Goal: Task Accomplishment & Management: Manage account settings

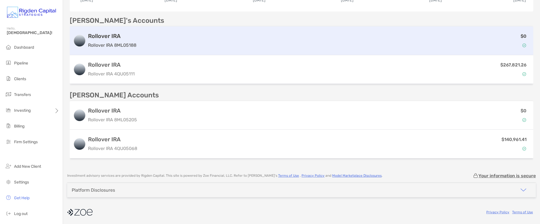
scroll to position [149, 0]
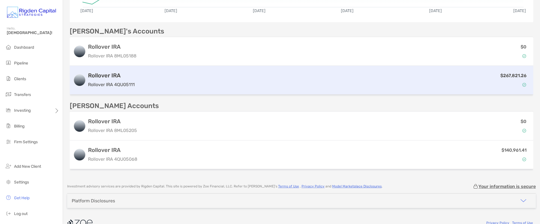
click at [192, 88] on div "Rollover IRA Rollover IRA 4QU05111 $267,821.26" at bounding box center [301, 80] width 463 height 29
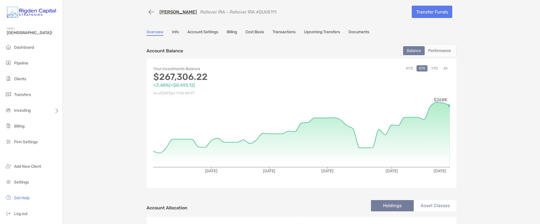
click at [174, 32] on link "Info" at bounding box center [175, 33] width 7 height 6
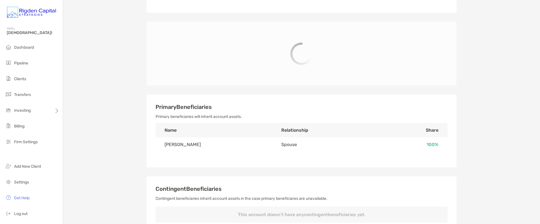
scroll to position [132, 0]
type input "**********"
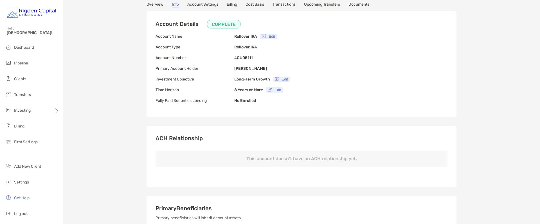
scroll to position [0, 0]
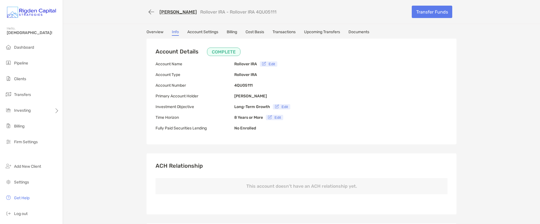
click at [167, 12] on link "[PERSON_NAME]" at bounding box center [177, 11] width 37 height 5
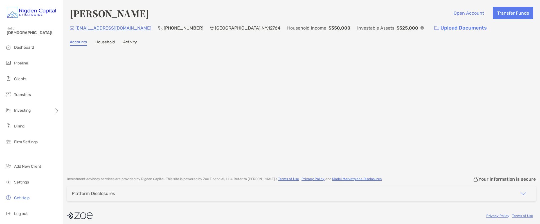
scroll to position [4, 0]
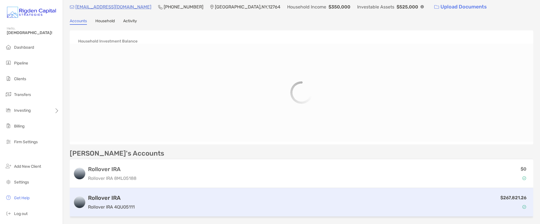
scroll to position [160, 0]
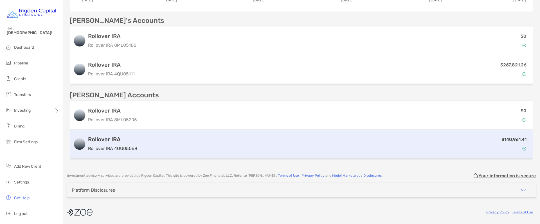
click at [224, 139] on div "$140,961.41" at bounding box center [334, 144] width 390 height 16
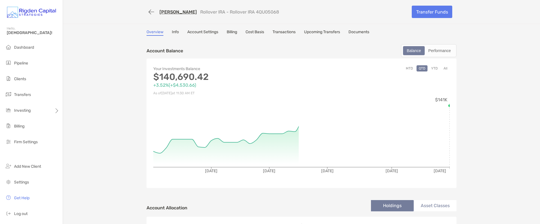
click at [208, 32] on link "Account Settings" at bounding box center [202, 33] width 31 height 6
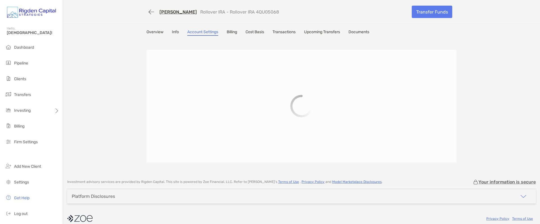
click at [175, 32] on link "Info" at bounding box center [175, 33] width 7 height 6
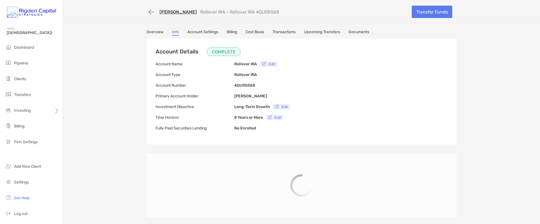
type input "**********"
click at [156, 32] on link "Overview" at bounding box center [155, 33] width 17 height 6
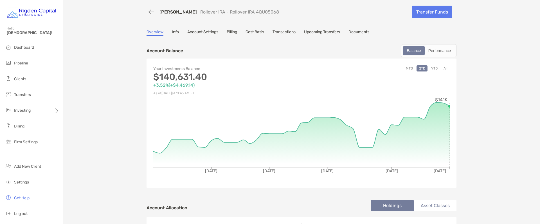
click at [432, 69] on button "YTD" at bounding box center [434, 68] width 11 height 6
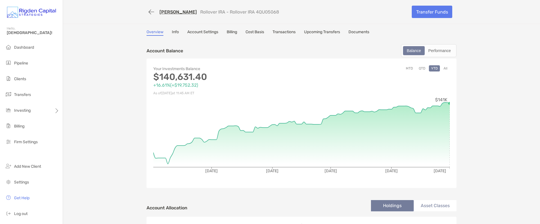
click at [445, 68] on button "All" at bounding box center [445, 68] width 8 height 6
